Goal: Task Accomplishment & Management: Manage account settings

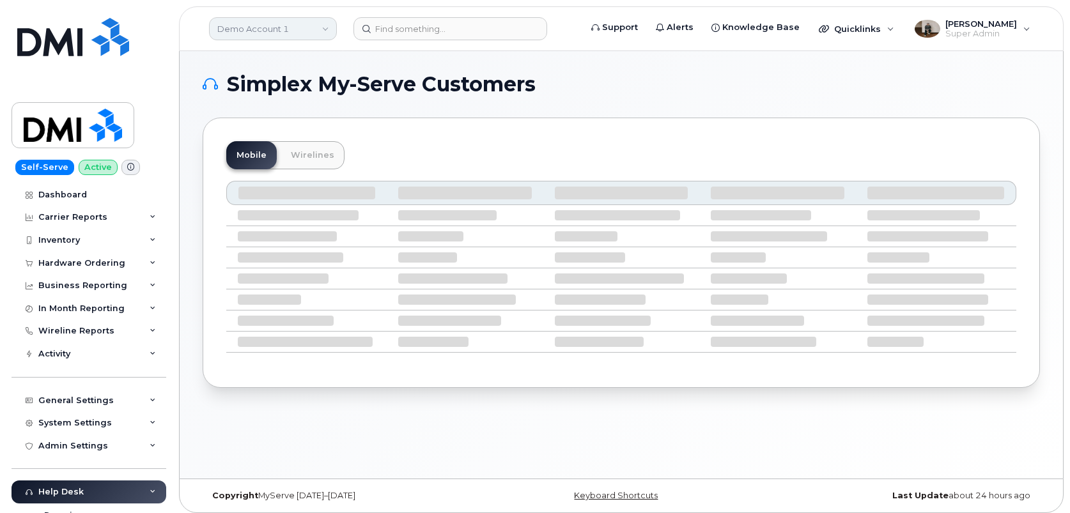
click at [268, 27] on link "Demo Account 1" at bounding box center [273, 28] width 128 height 23
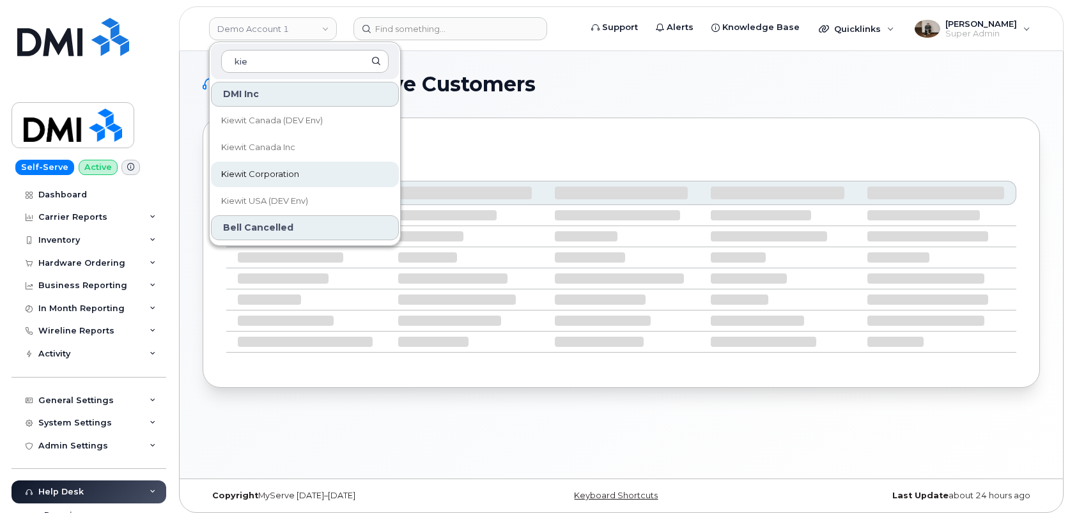
type input "kie"
click at [259, 169] on span "Kiewit Corporation" at bounding box center [260, 174] width 78 height 13
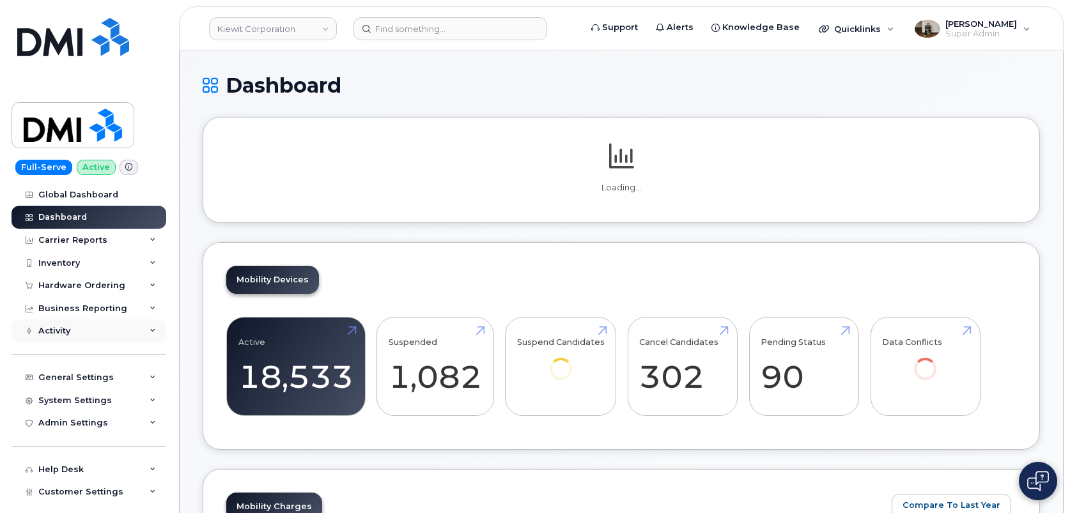
scroll to position [82, 0]
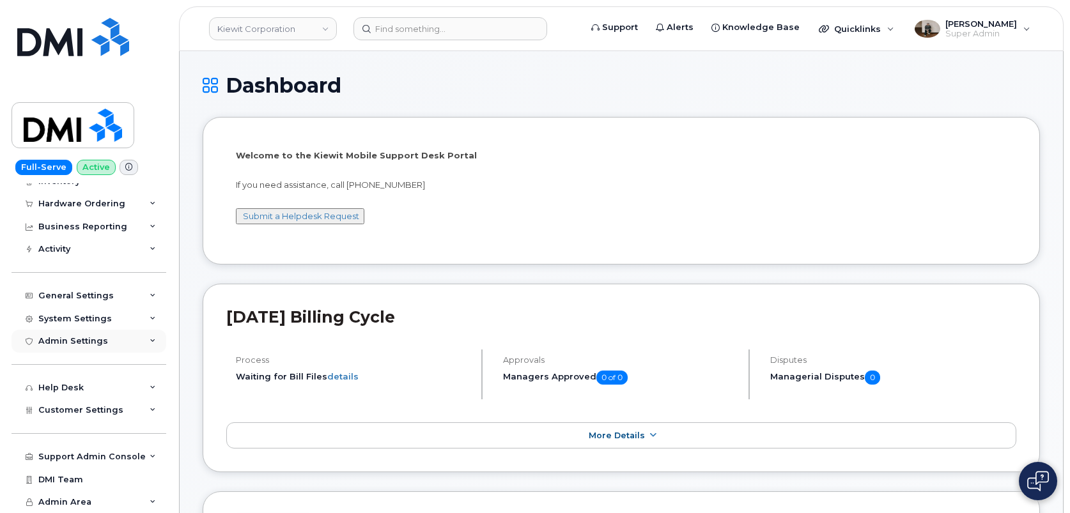
click at [104, 341] on div "Admin Settings" at bounding box center [89, 341] width 155 height 23
click at [88, 318] on div "System Settings" at bounding box center [74, 319] width 73 height 10
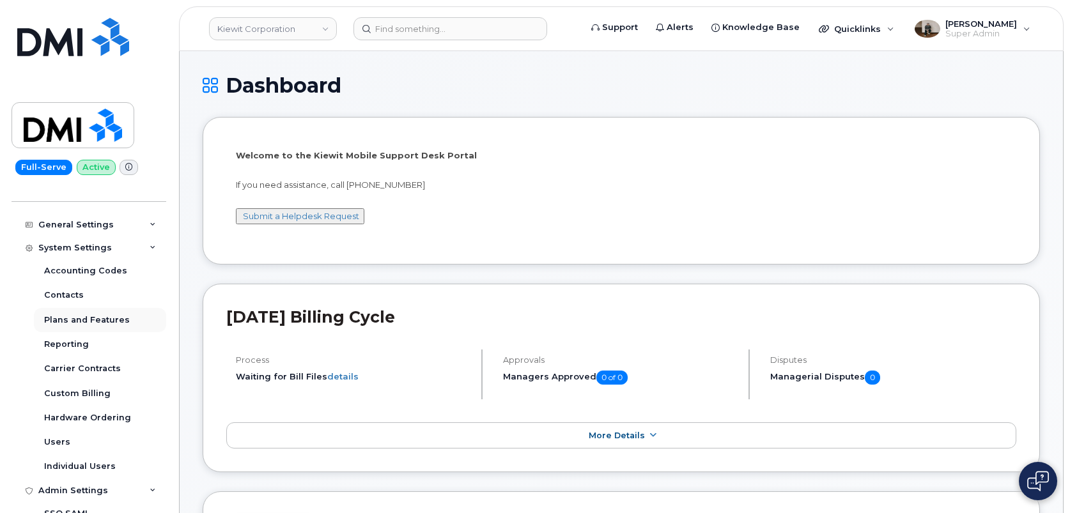
scroll to position [152, 0]
click at [100, 228] on div "General Settings" at bounding box center [75, 225] width 75 height 10
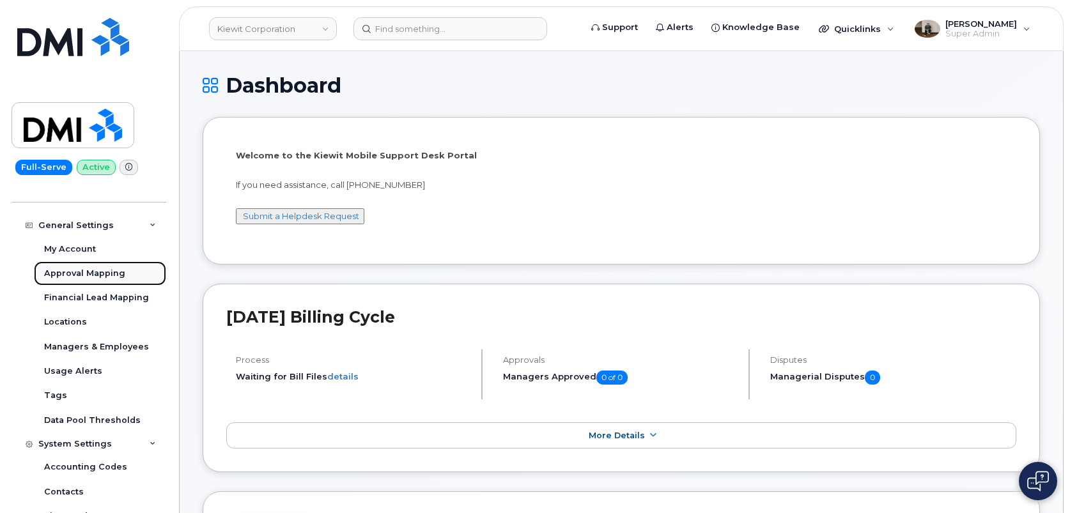
click at [93, 275] on div "Approval Mapping" at bounding box center [84, 274] width 81 height 12
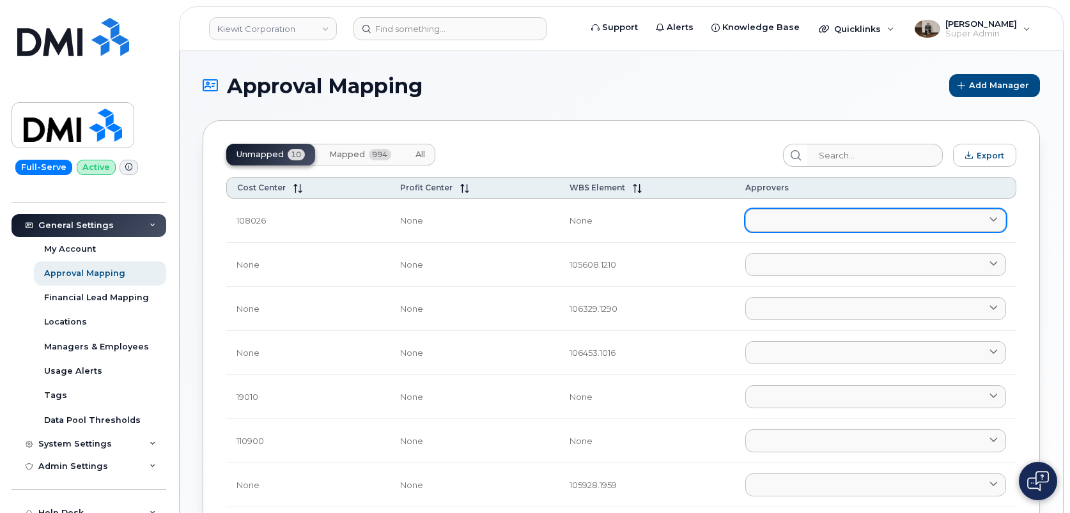
click at [989, 221] on icon at bounding box center [993, 220] width 8 height 8
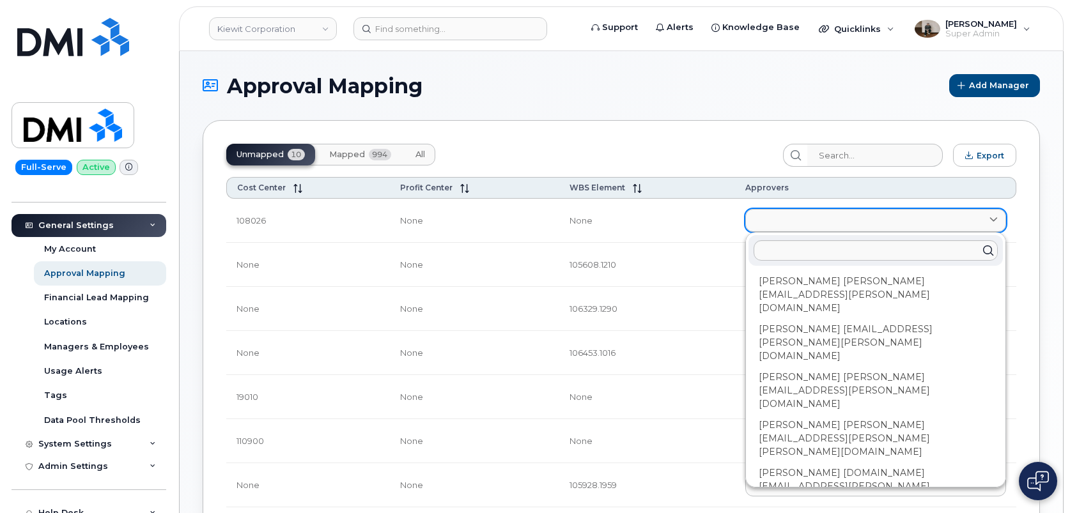
click at [989, 221] on icon at bounding box center [993, 220] width 8 height 8
click at [661, 125] on div "Unmapped 10 Mapped 994 All Export Cost Center Profit Center WBS Element Approve…" at bounding box center [621, 407] width 837 height 575
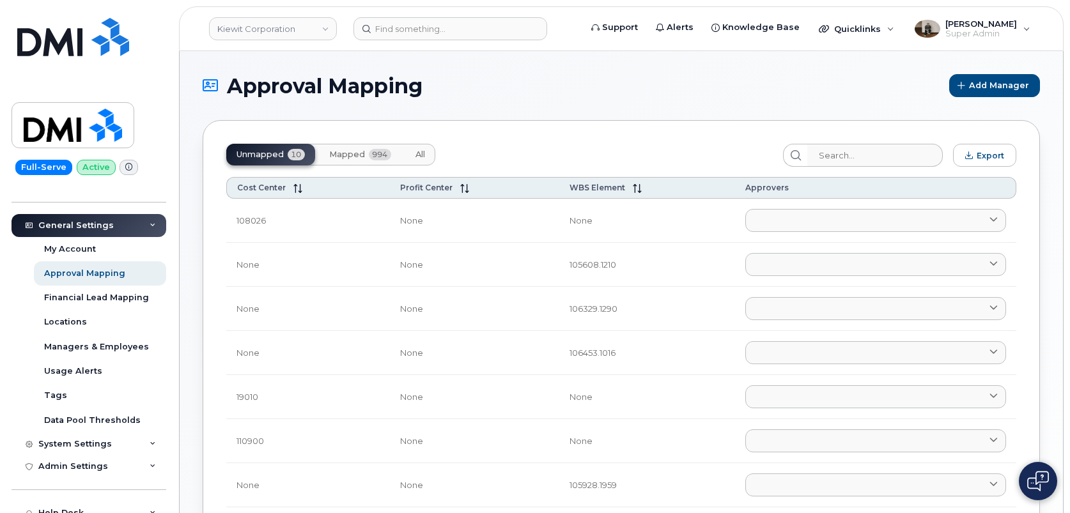
click at [350, 151] on span "Mapped" at bounding box center [347, 155] width 36 height 10
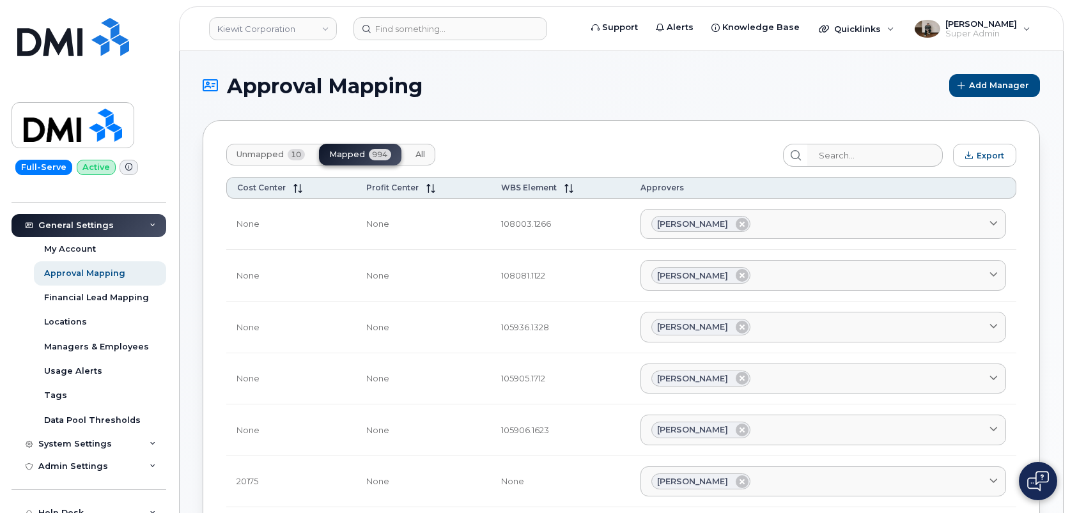
click at [423, 156] on span "All" at bounding box center [420, 155] width 10 height 10
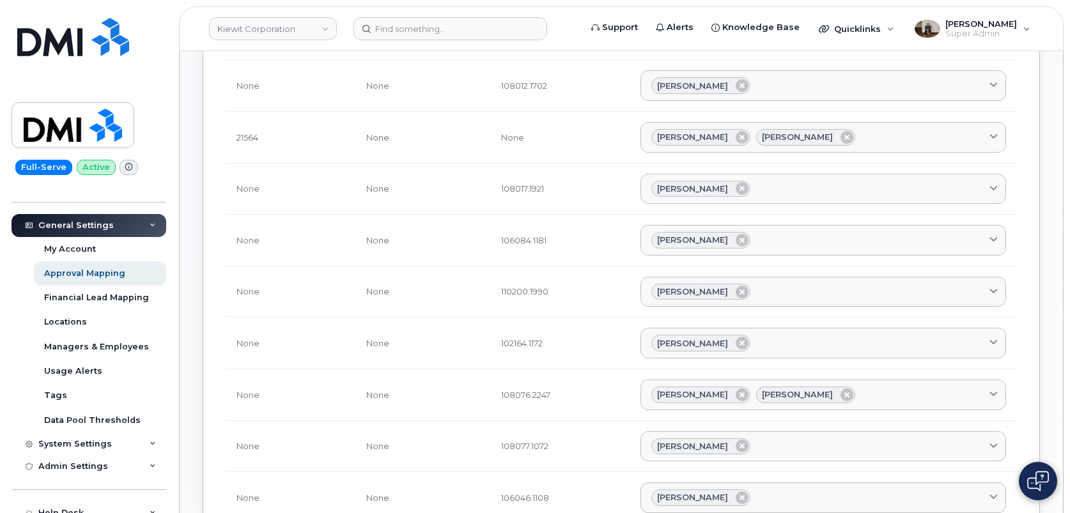
scroll to position [448, 0]
drag, startPoint x: 497, startPoint y: 392, endPoint x: 544, endPoint y: 397, distance: 47.5
click at [544, 397] on td "108076.2247" at bounding box center [560, 395] width 139 height 52
click at [563, 392] on td "108076.2247" at bounding box center [560, 395] width 139 height 52
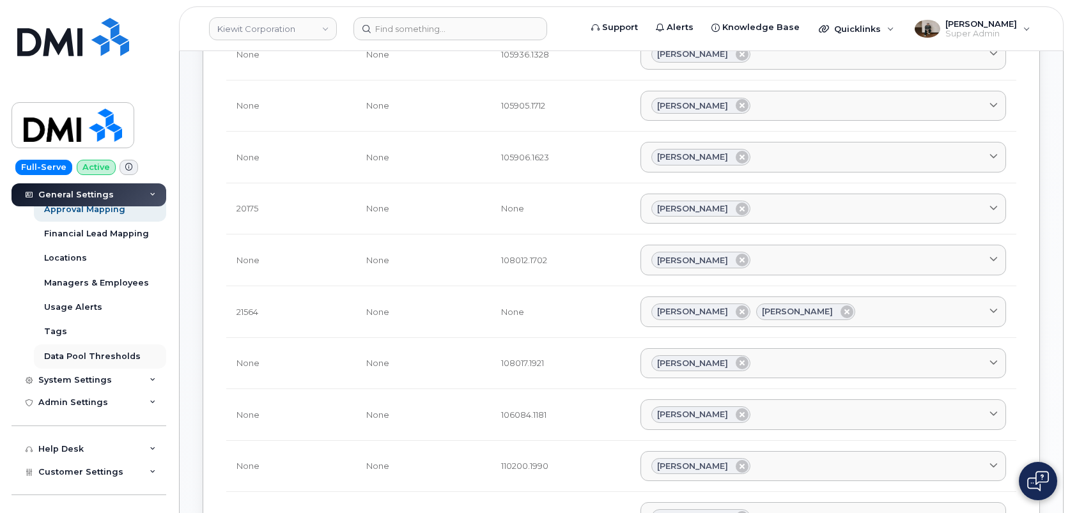
scroll to position [277, 0]
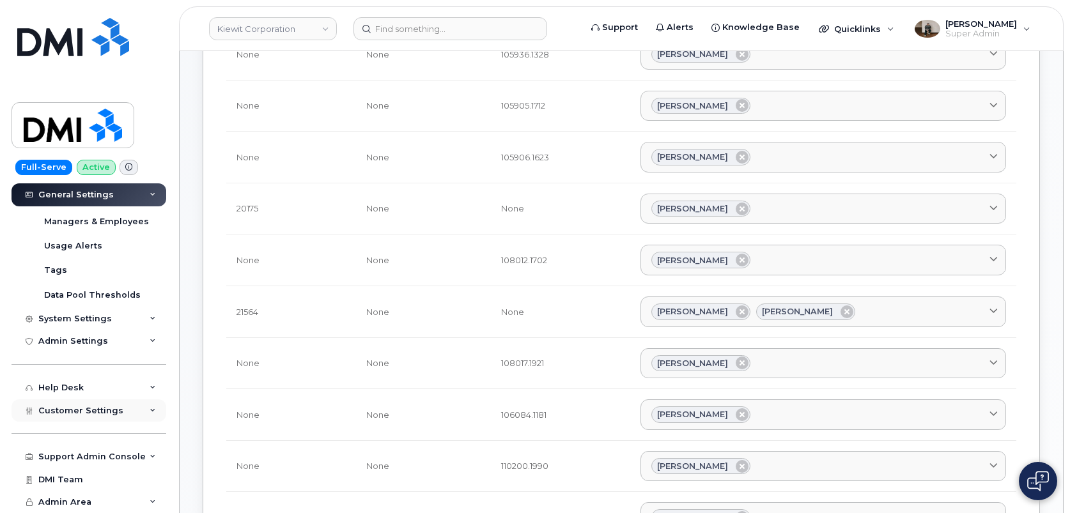
click at [86, 413] on span "Customer Settings" at bounding box center [80, 411] width 85 height 10
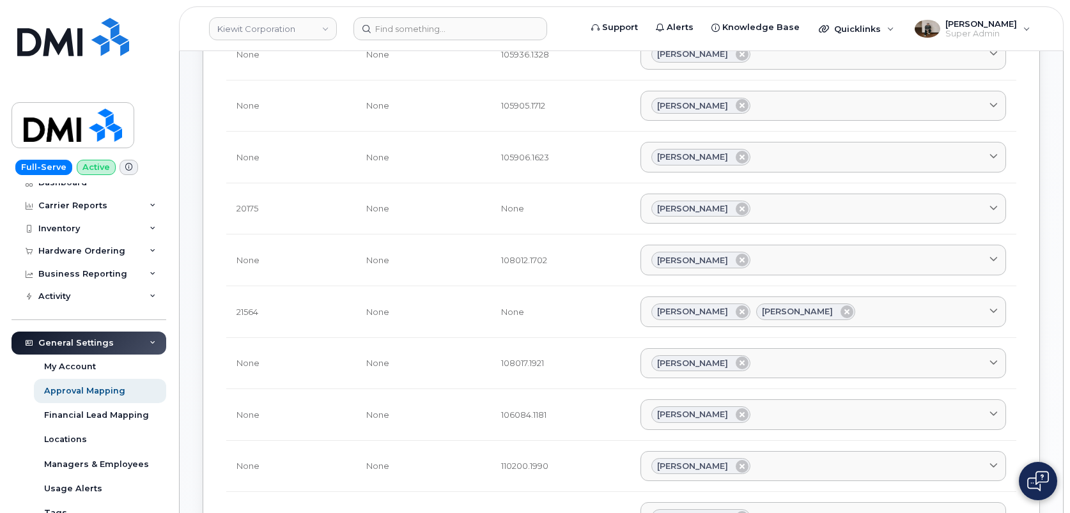
scroll to position [7, 0]
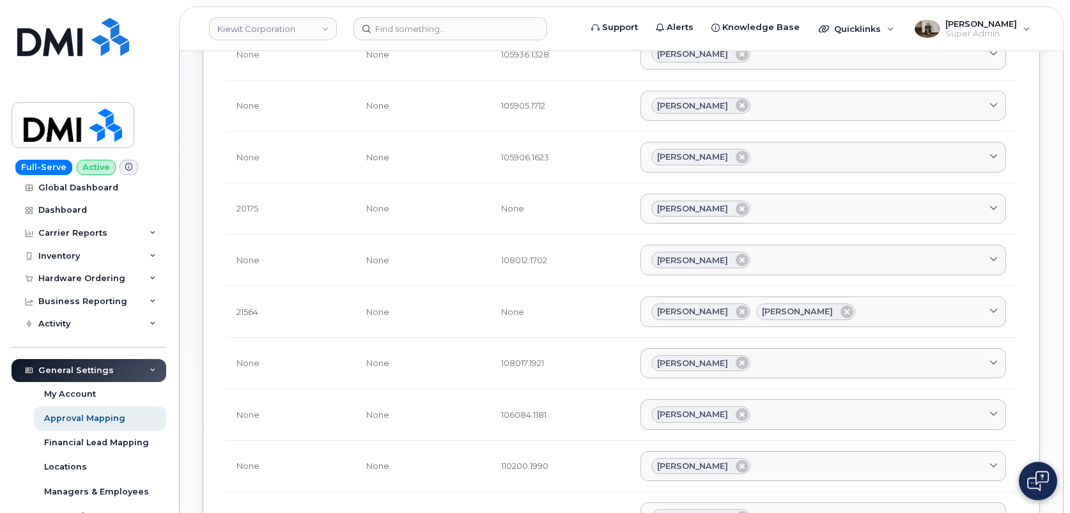
click at [88, 369] on div "General Settings" at bounding box center [75, 371] width 75 height 10
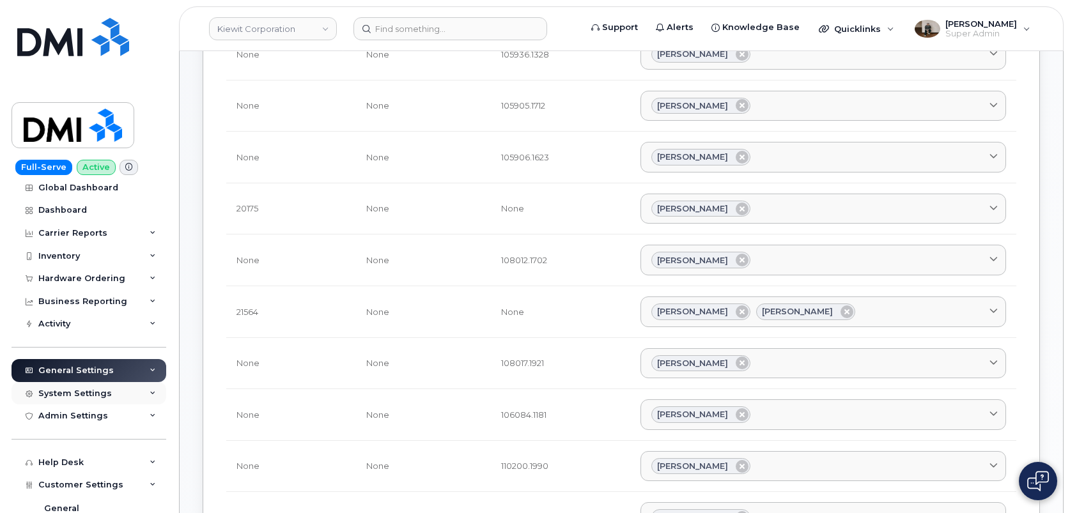
click at [91, 400] on div "System Settings" at bounding box center [89, 393] width 155 height 23
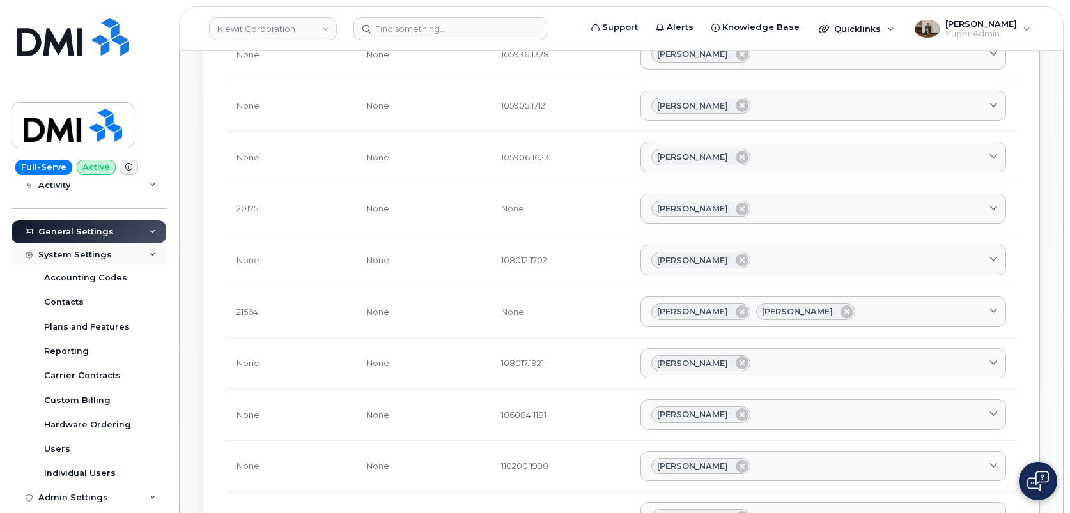
scroll to position [162, 0]
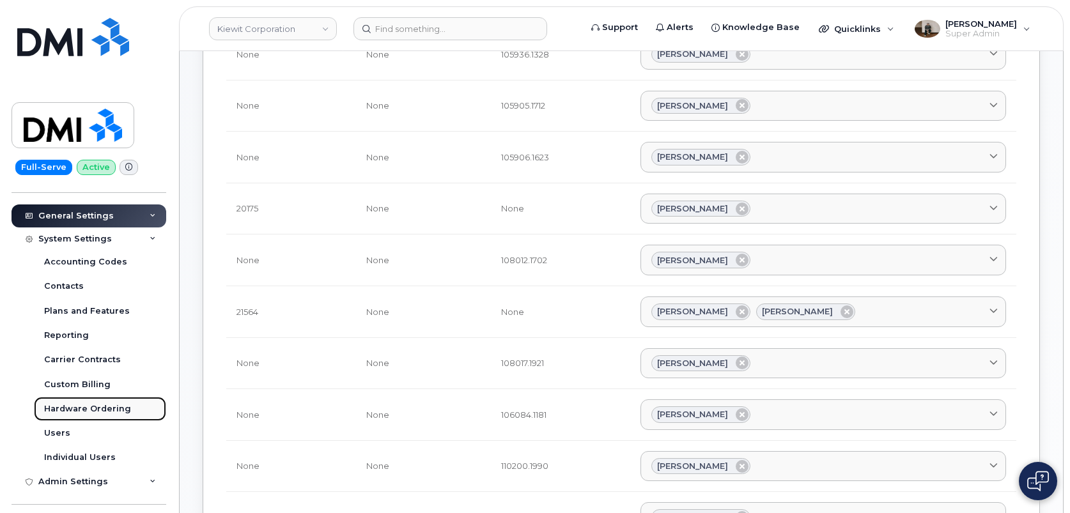
click at [88, 413] on div "Hardware Ordering" at bounding box center [87, 409] width 87 height 12
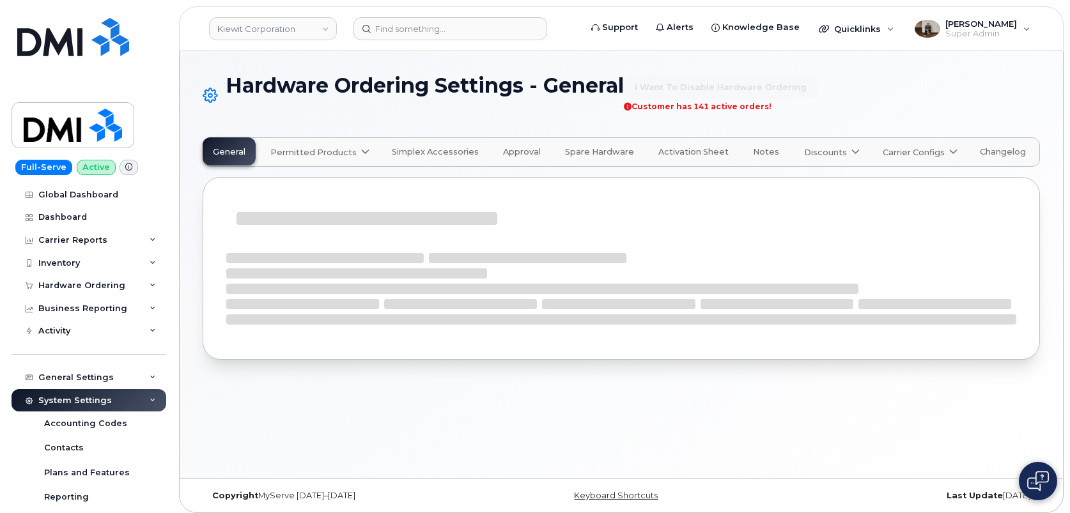
select select "admins"
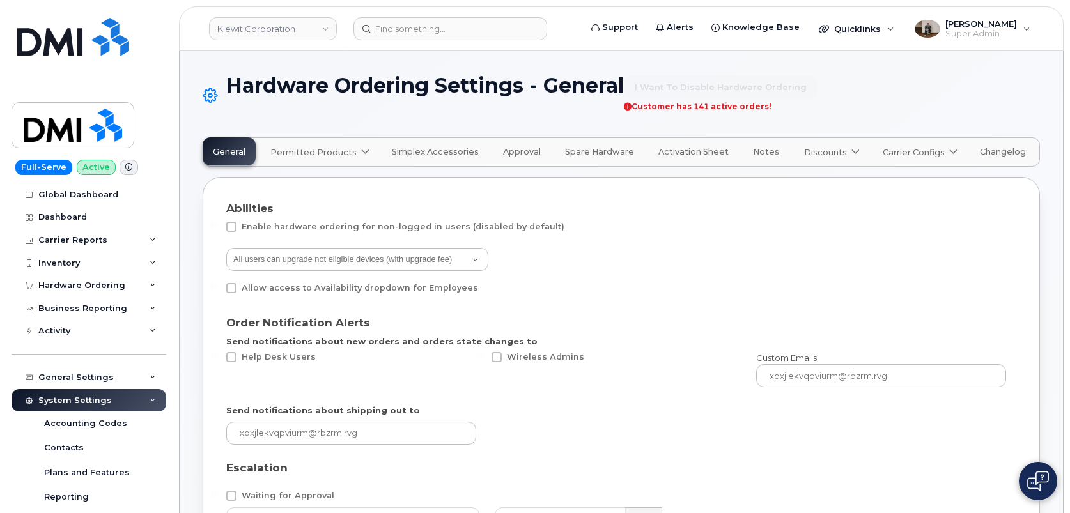
click at [512, 159] on button "Approval" at bounding box center [522, 151] width 58 height 28
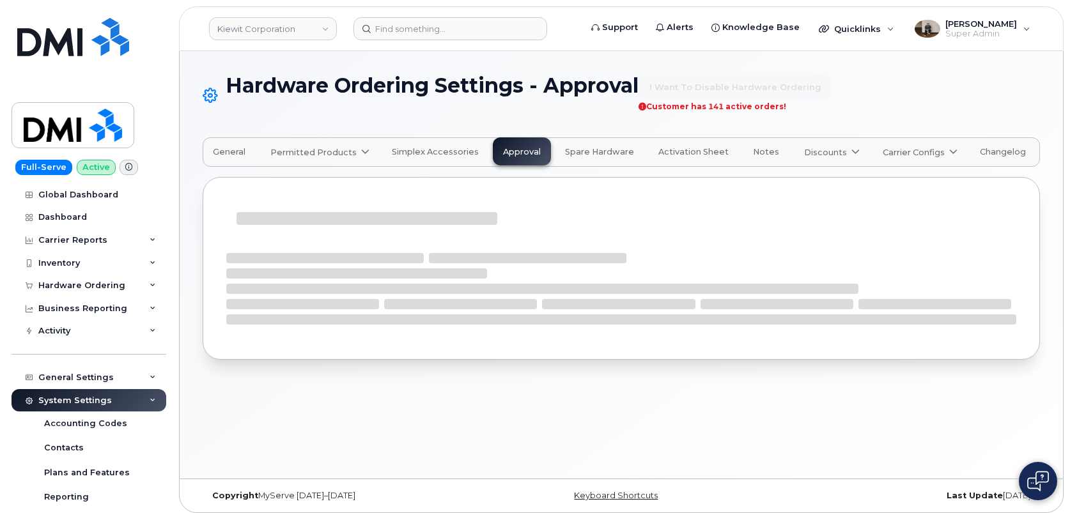
select select "suggested"
select select "7"
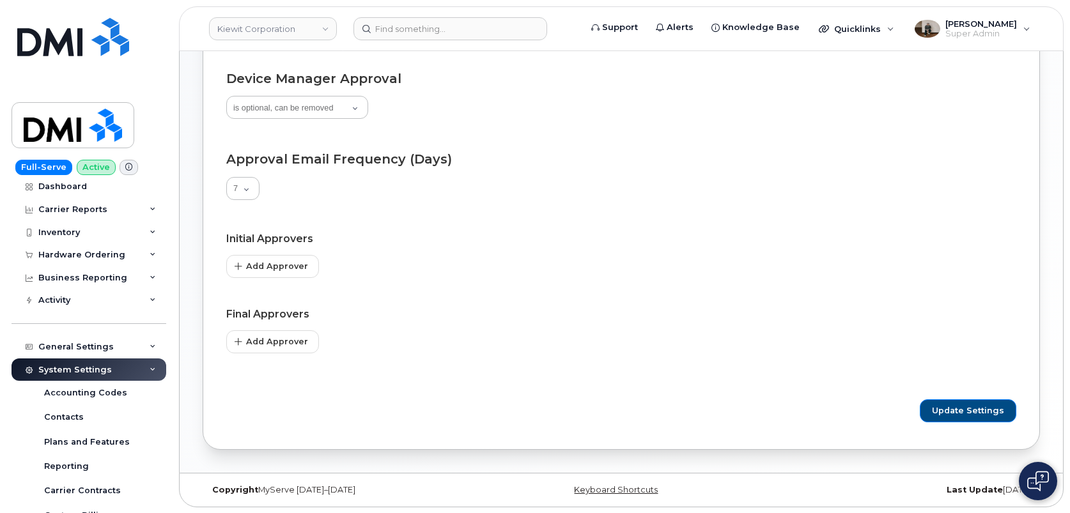
scroll to position [10, 0]
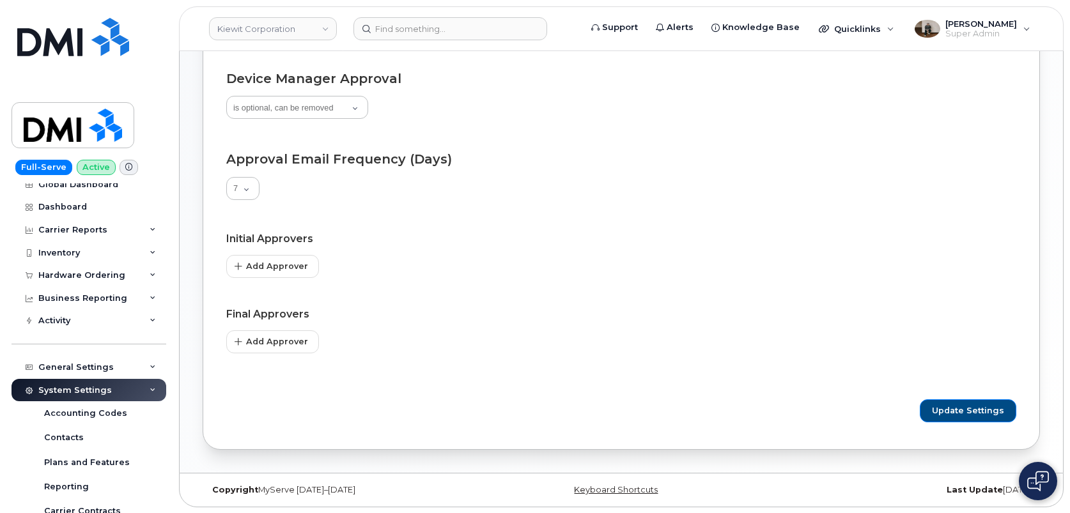
click at [112, 385] on div "System Settings" at bounding box center [89, 390] width 155 height 23
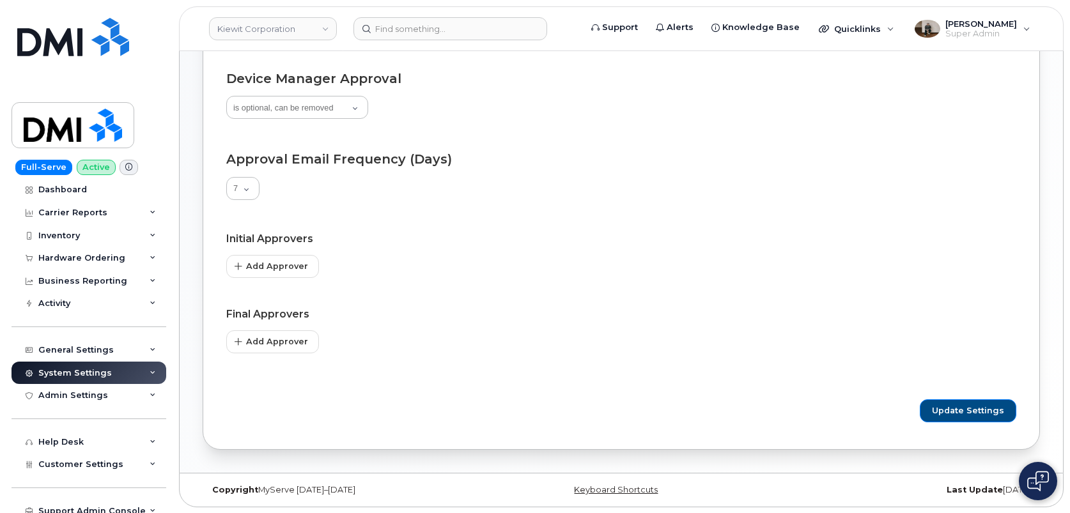
scroll to position [29, 0]
click at [104, 468] on div "Customer Settings" at bounding box center [89, 463] width 155 height 23
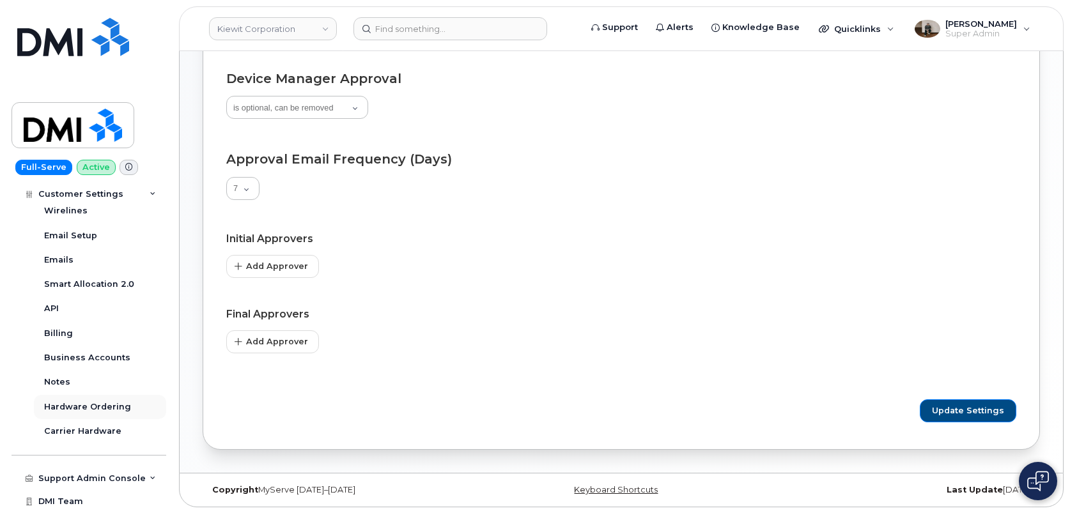
scroll to position [429, 0]
click at [103, 395] on link "Hardware Ordering" at bounding box center [100, 405] width 132 height 24
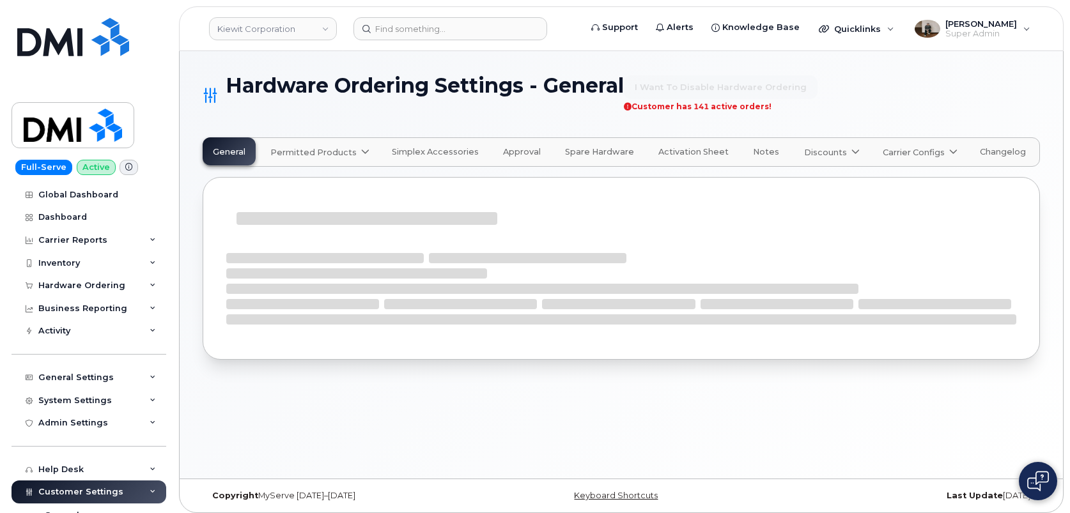
click at [521, 151] on span "Approval" at bounding box center [522, 152] width 38 height 10
select select "admins"
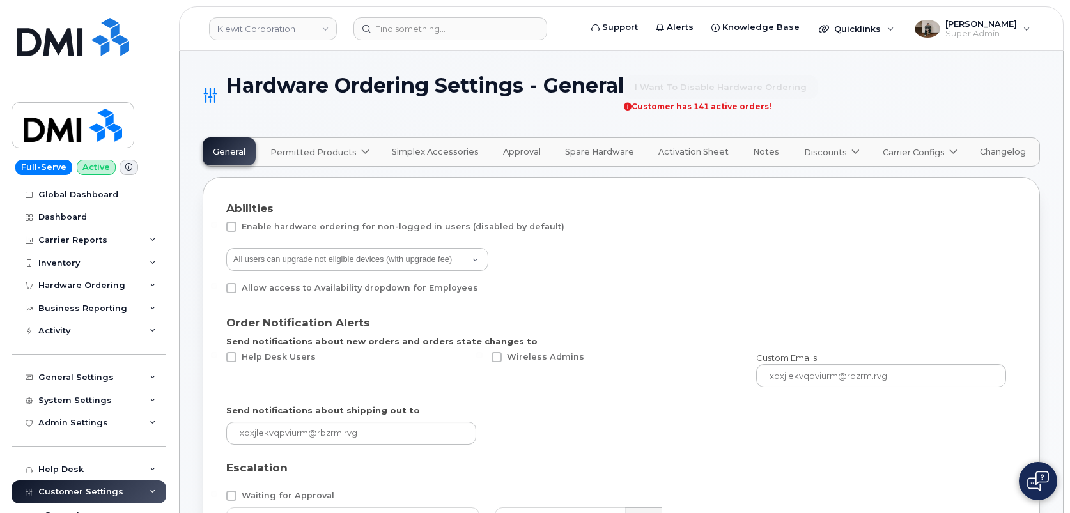
scroll to position [60, 0]
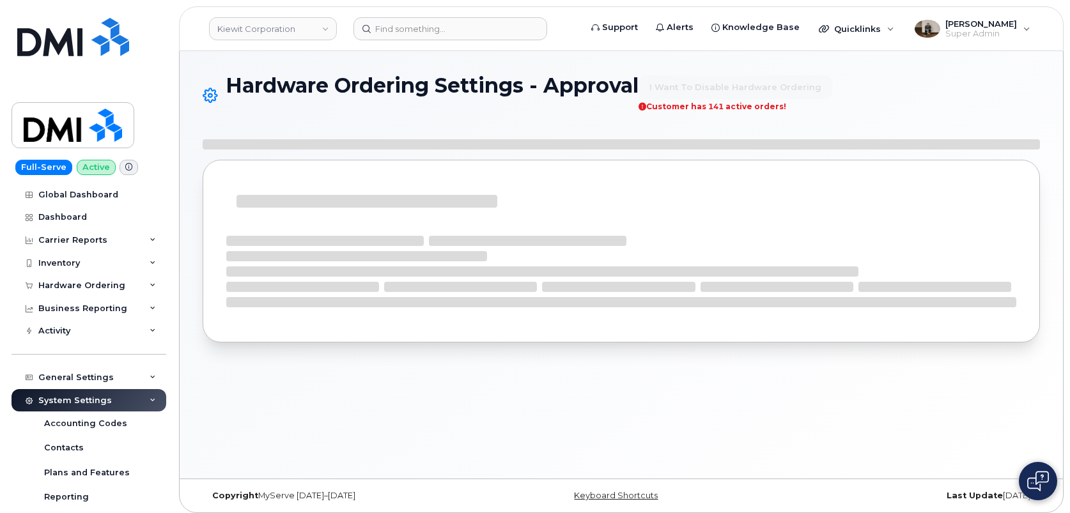
select select "suggested"
select select "7"
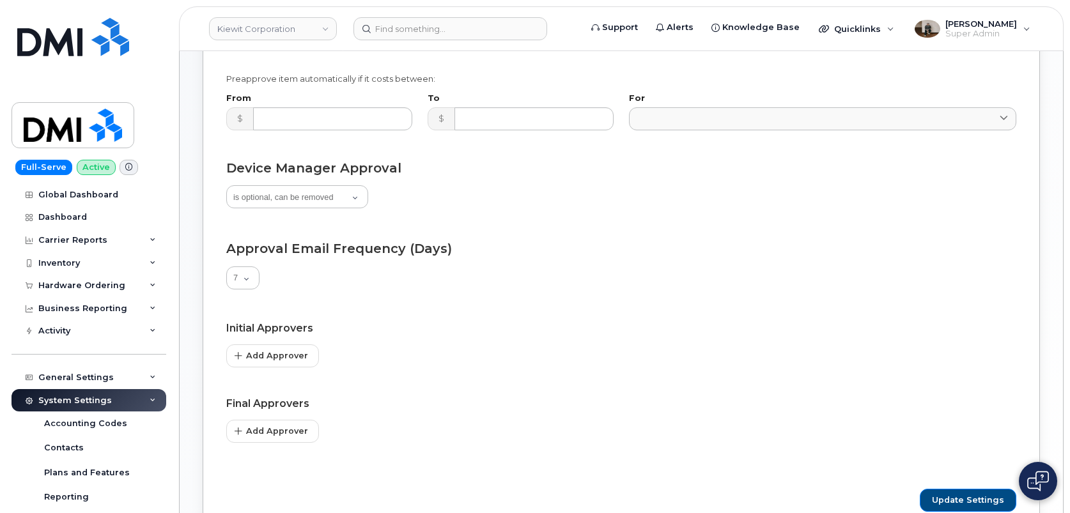
scroll to position [243, 0]
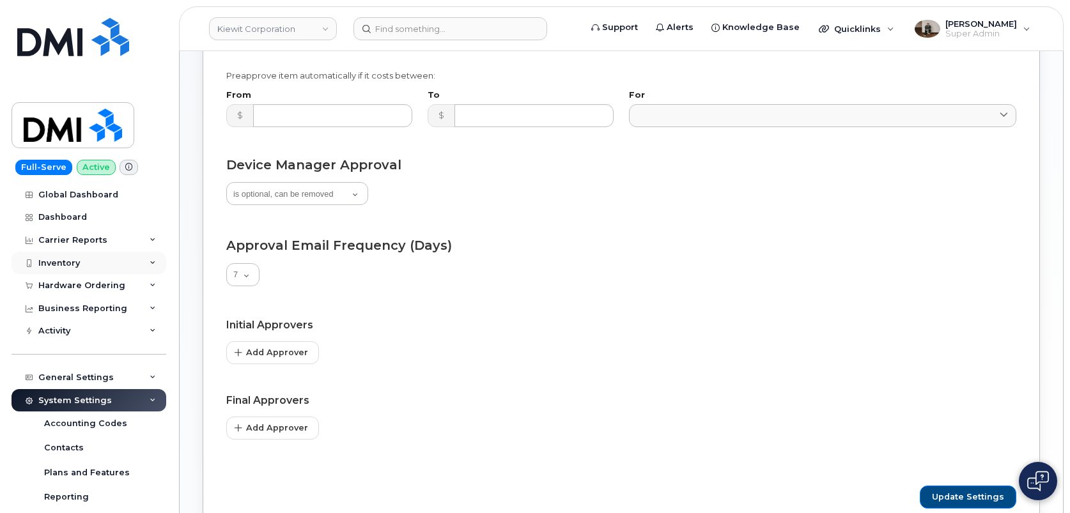
click at [77, 261] on div "Inventory" at bounding box center [59, 263] width 42 height 10
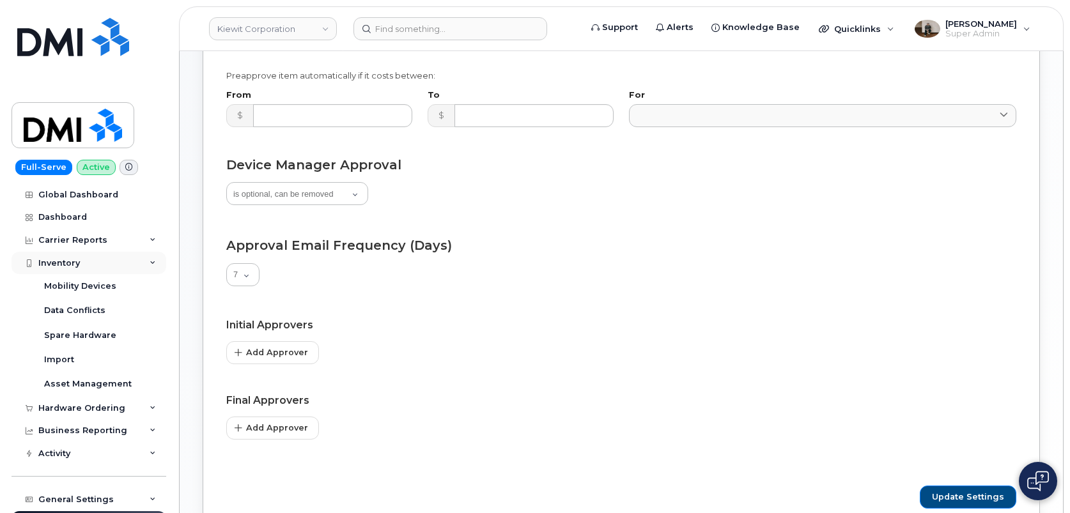
click at [77, 261] on div "Inventory" at bounding box center [59, 263] width 42 height 10
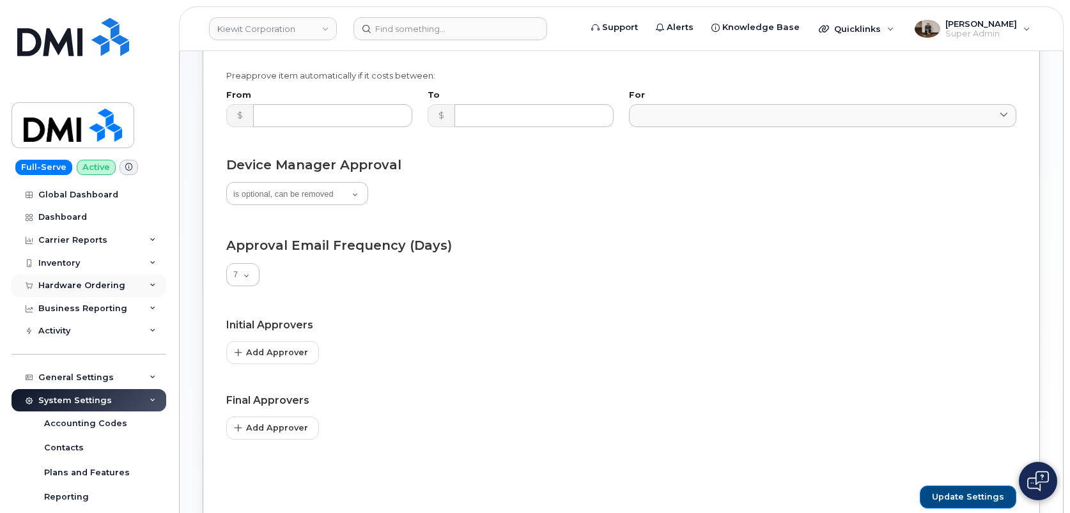
click at [84, 288] on div "Hardware Ordering" at bounding box center [81, 286] width 87 height 10
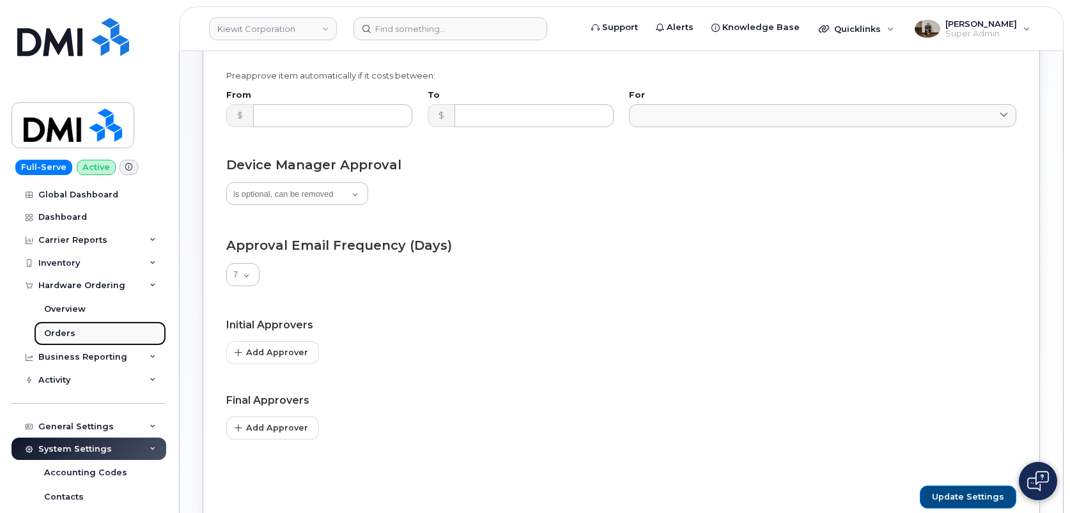
click at [76, 326] on link "Orders" at bounding box center [100, 333] width 132 height 24
